Goal: Task Accomplishment & Management: Use online tool/utility

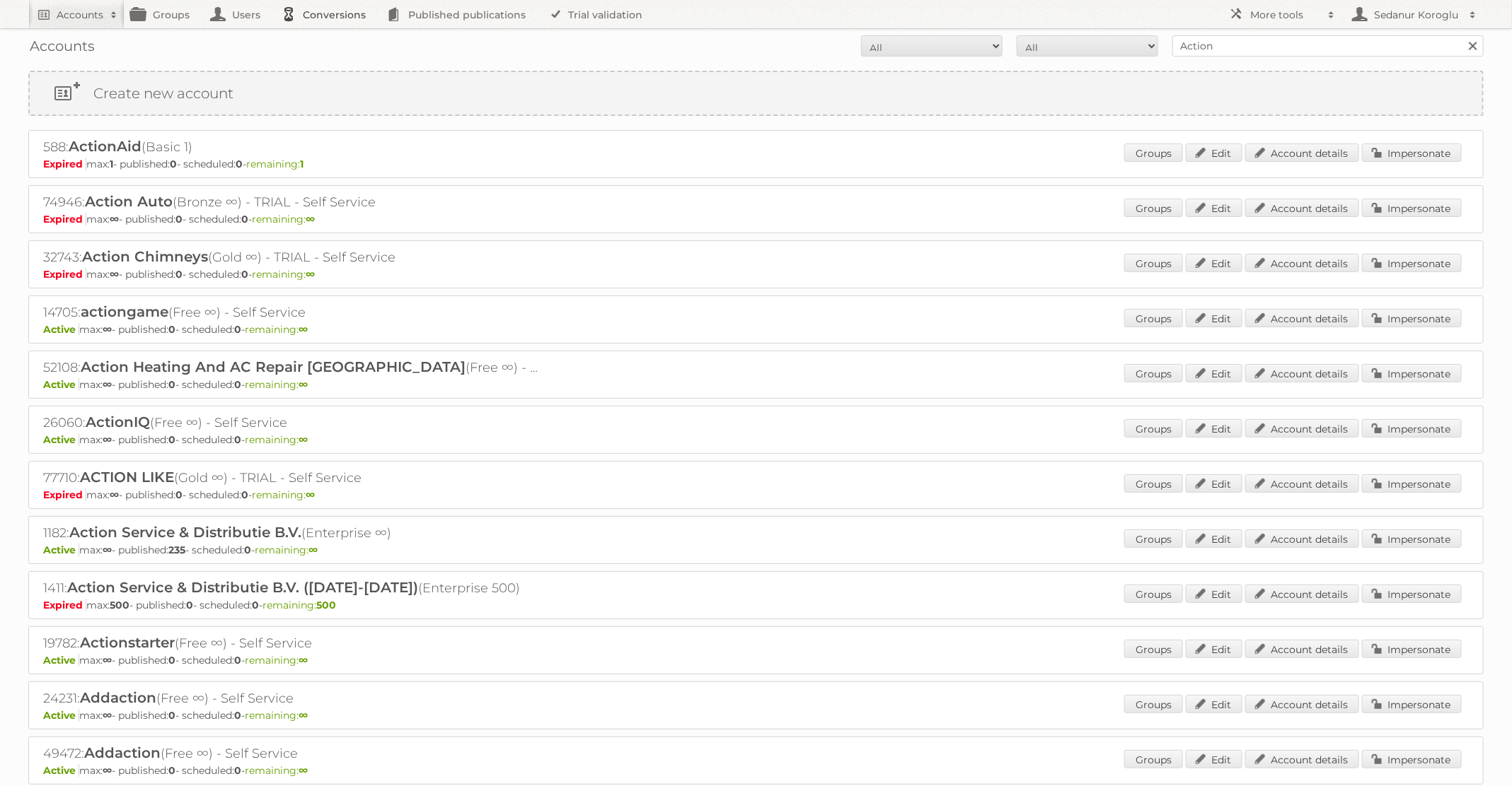
click at [333, 15] on link "Conversions" at bounding box center [327, 14] width 106 height 28
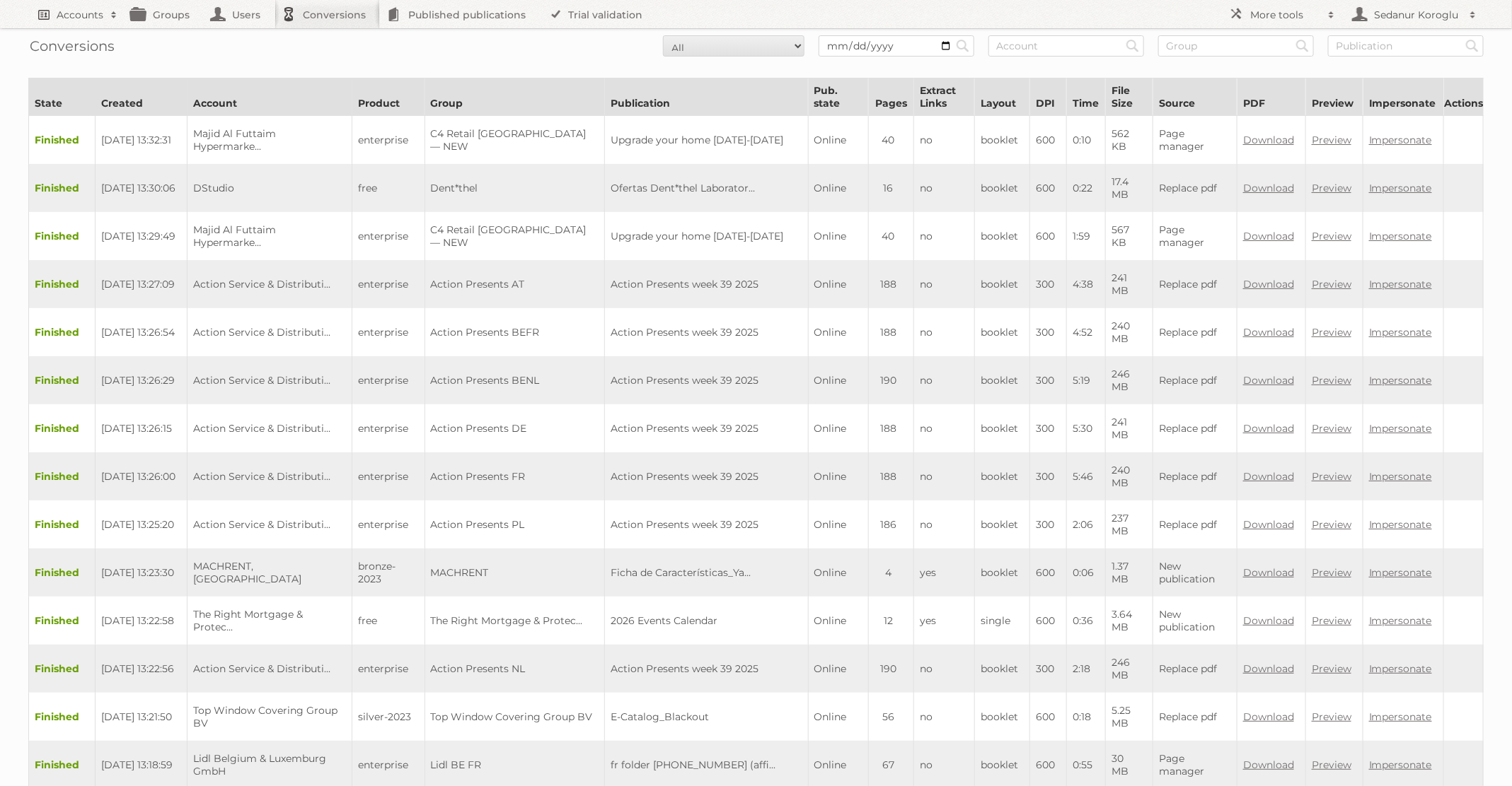
click at [69, 22] on link "Accounts" at bounding box center [76, 14] width 96 height 28
click at [91, 70] on link "Advanced Search" at bounding box center [191, 75] width 324 height 22
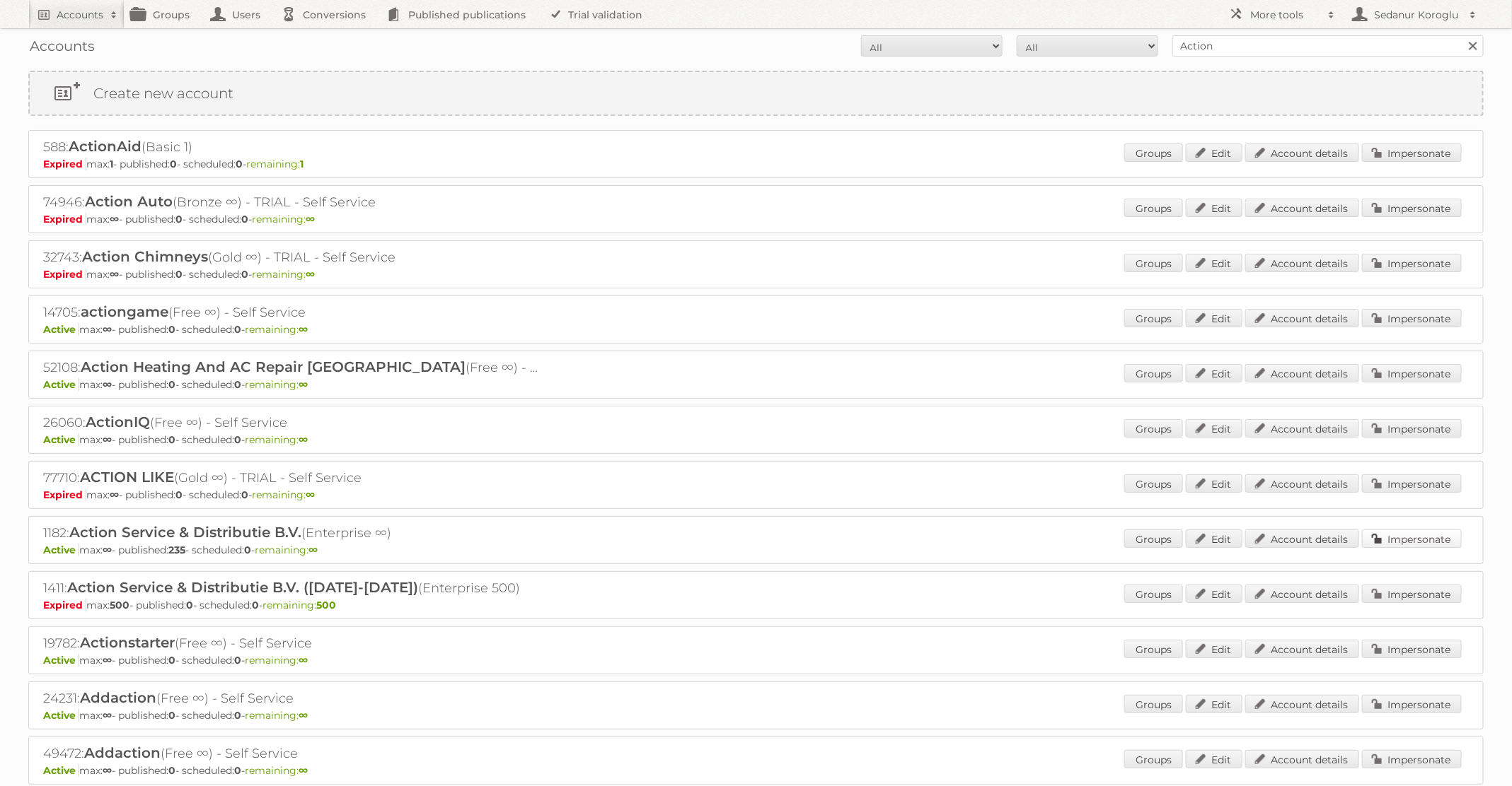
click at [1409, 534] on link "Impersonate" at bounding box center [1411, 538] width 100 height 18
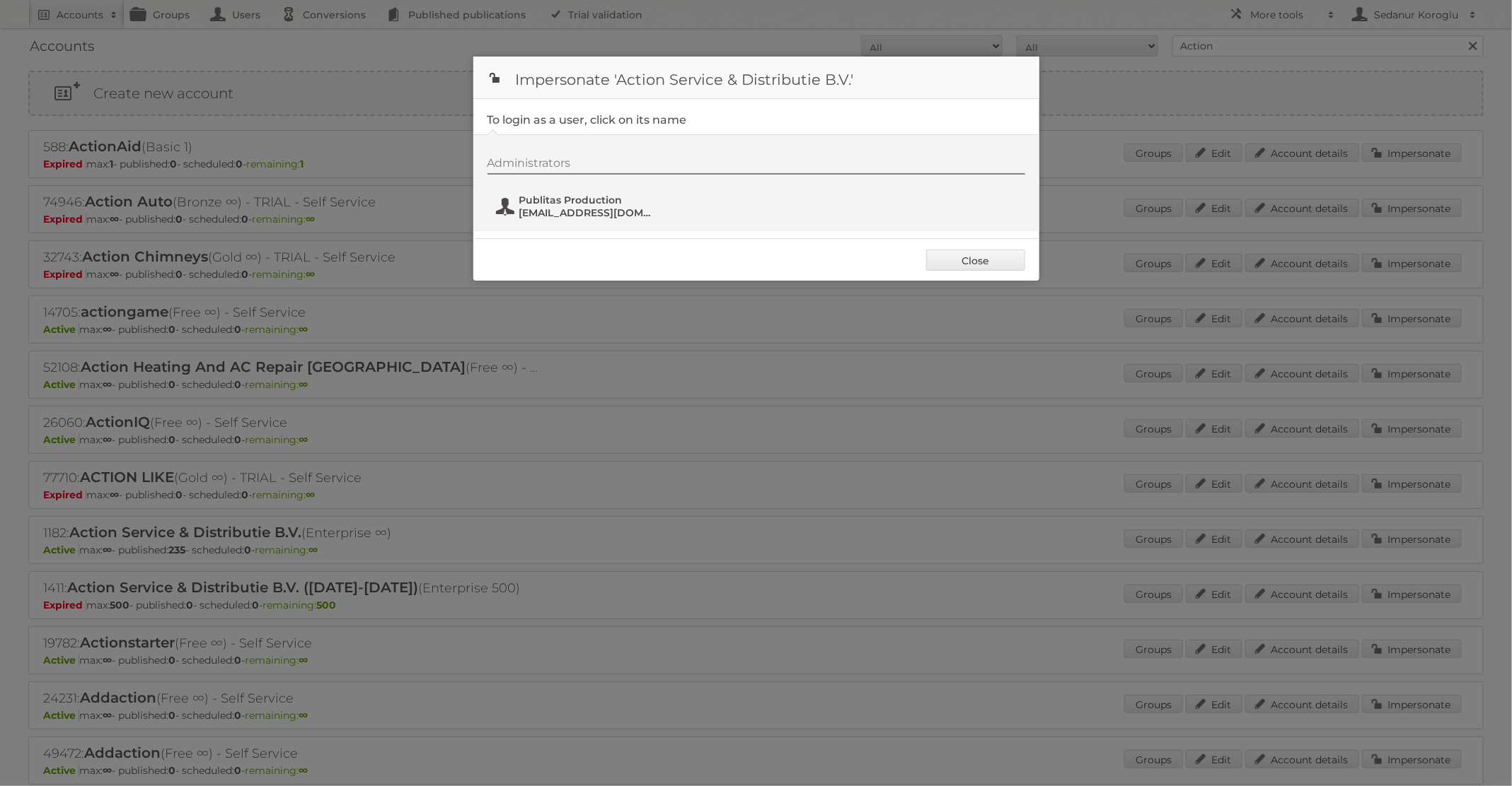
click at [586, 216] on span "fs+action@publitas.com" at bounding box center [588, 212] width 137 height 12
